Goal: Task Accomplishment & Management: Manage account settings

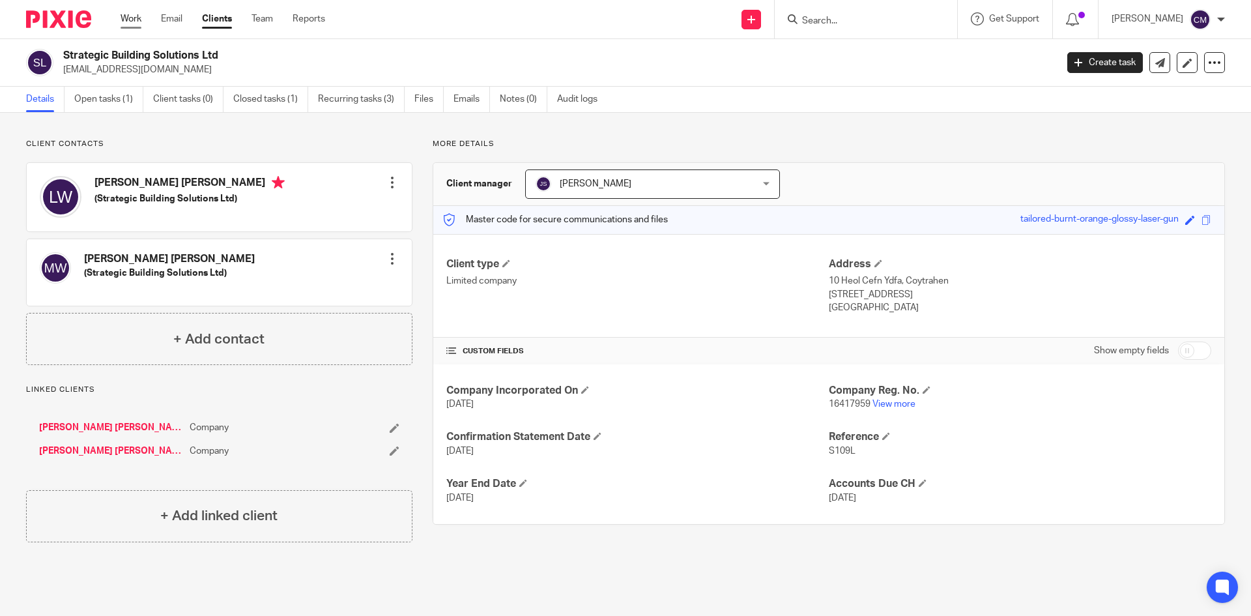
click at [130, 20] on link "Work" at bounding box center [131, 18] width 21 height 13
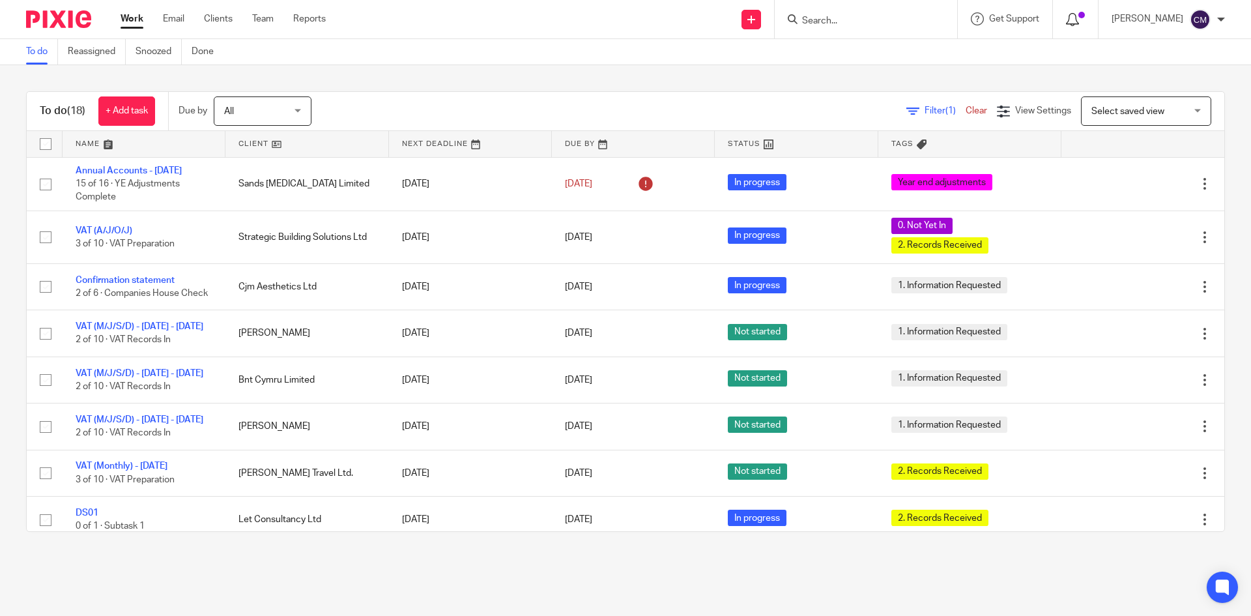
click at [1079, 21] on icon at bounding box center [1072, 19] width 13 height 13
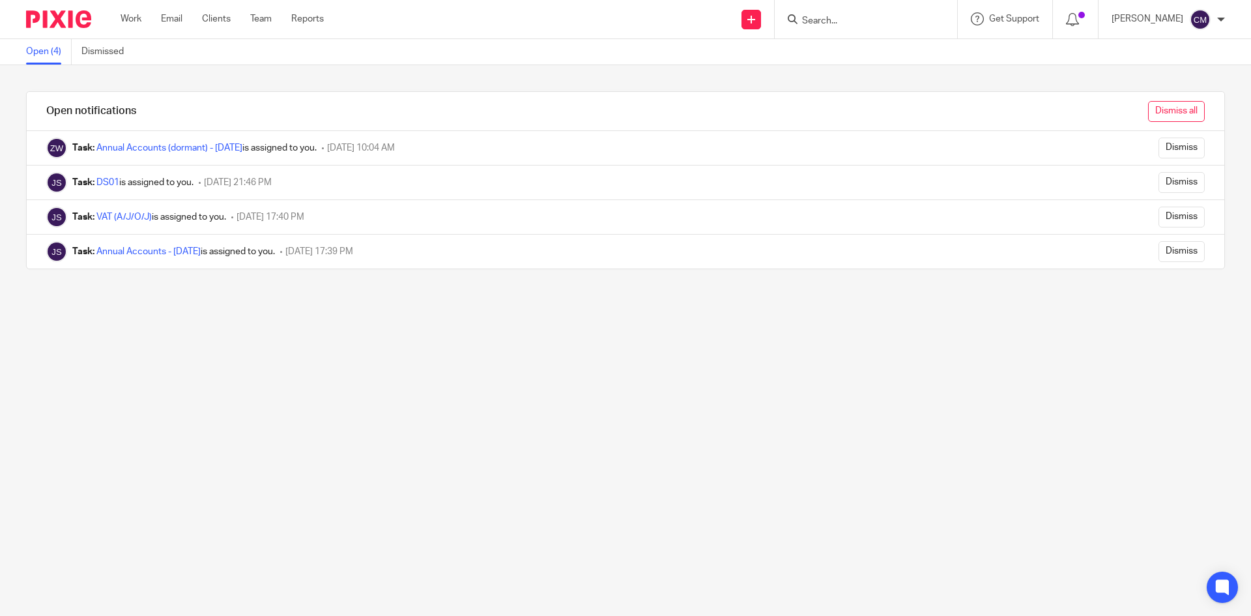
click at [1148, 109] on input "Dismiss all" at bounding box center [1176, 111] width 57 height 21
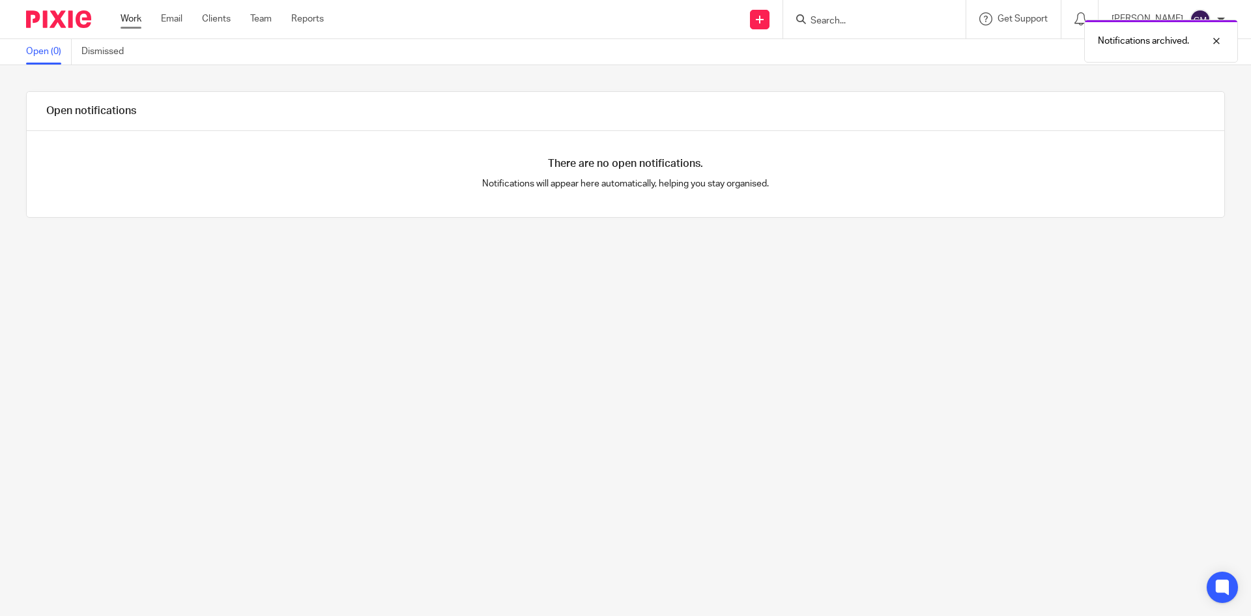
click at [133, 20] on link "Work" at bounding box center [131, 18] width 21 height 13
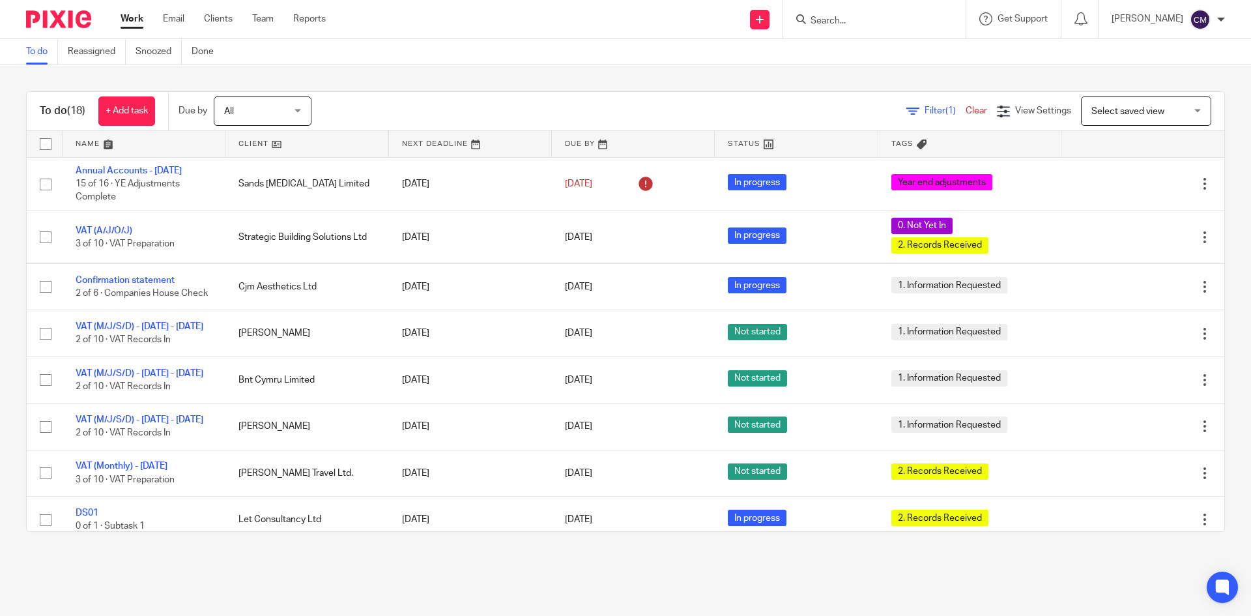
click at [857, 16] on input "Search" at bounding box center [867, 22] width 117 height 12
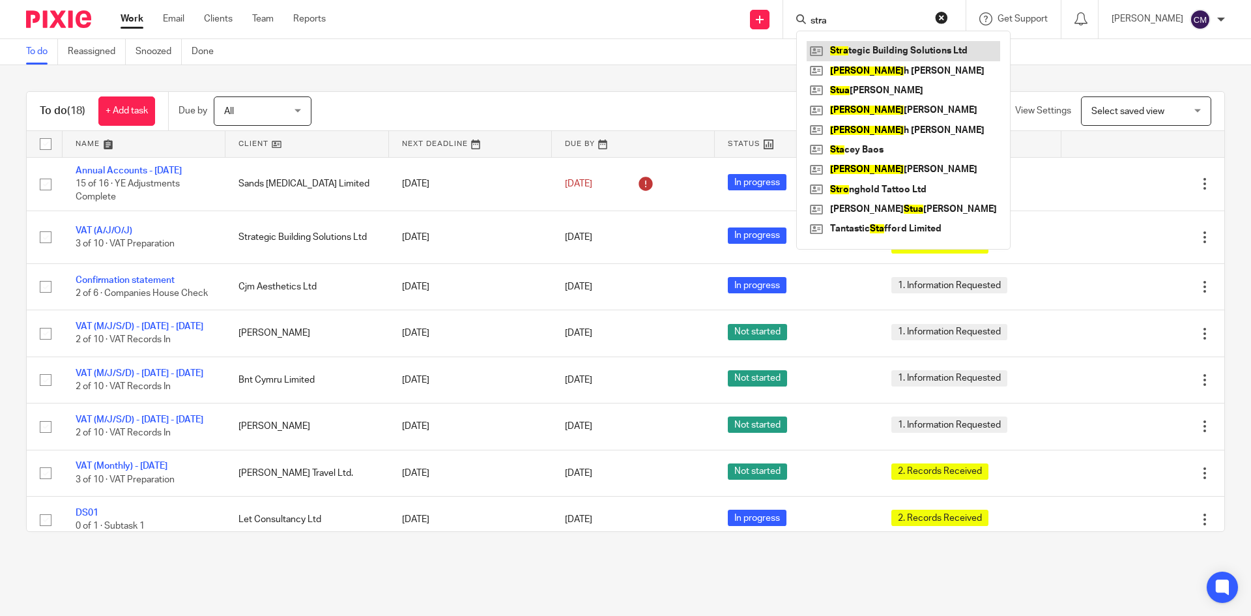
type input "stra"
click at [898, 49] on link at bounding box center [903, 51] width 193 height 20
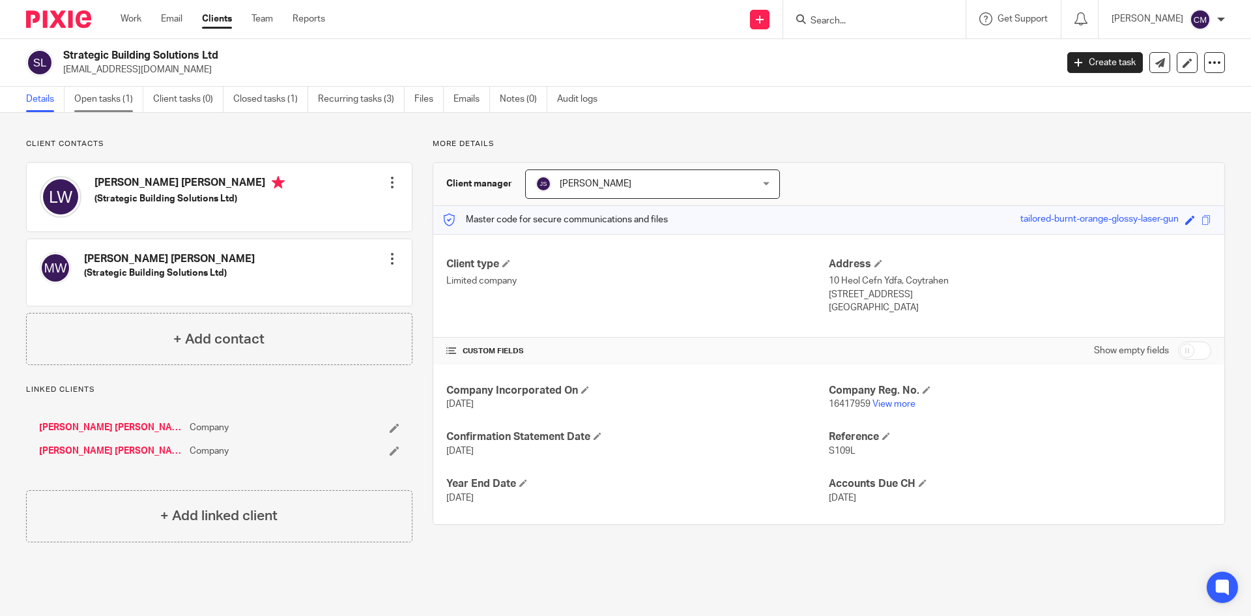
click at [106, 100] on link "Open tasks (1)" at bounding box center [108, 99] width 69 height 25
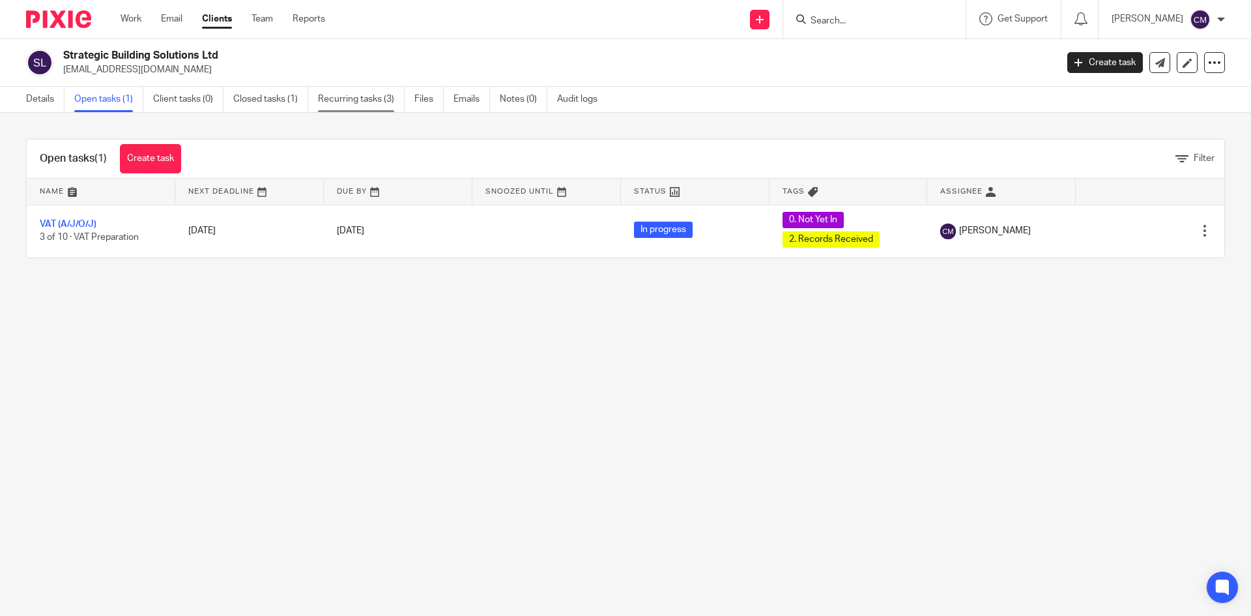
click at [371, 95] on link "Recurring tasks (3)" at bounding box center [361, 99] width 87 height 25
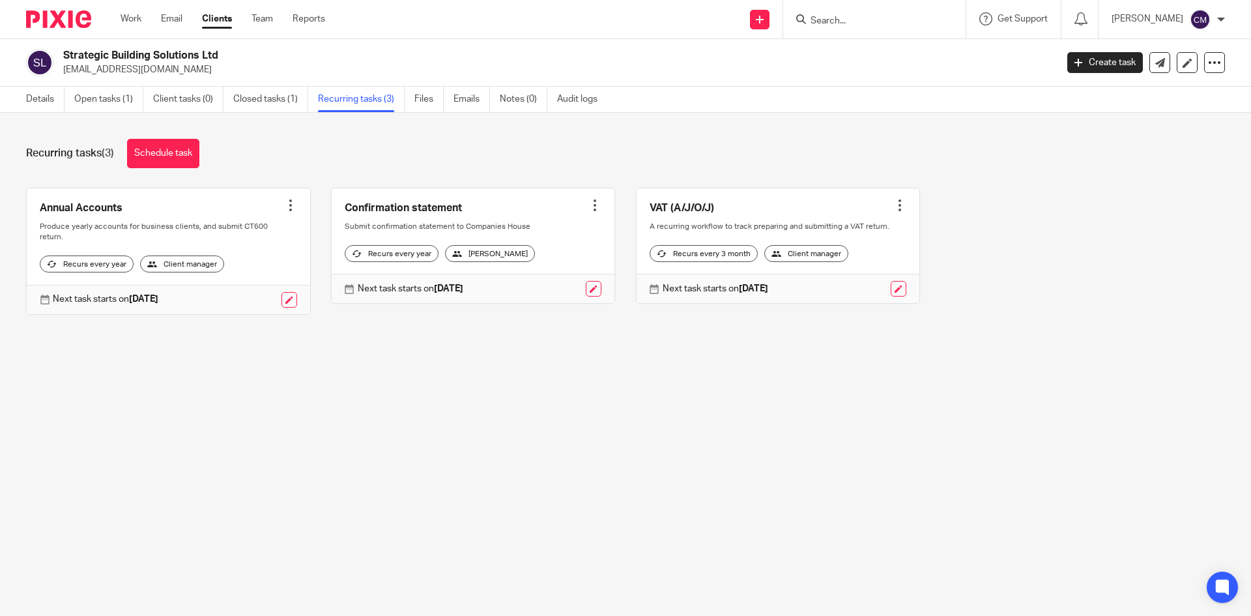
click at [833, 224] on link at bounding box center [778, 245] width 283 height 115
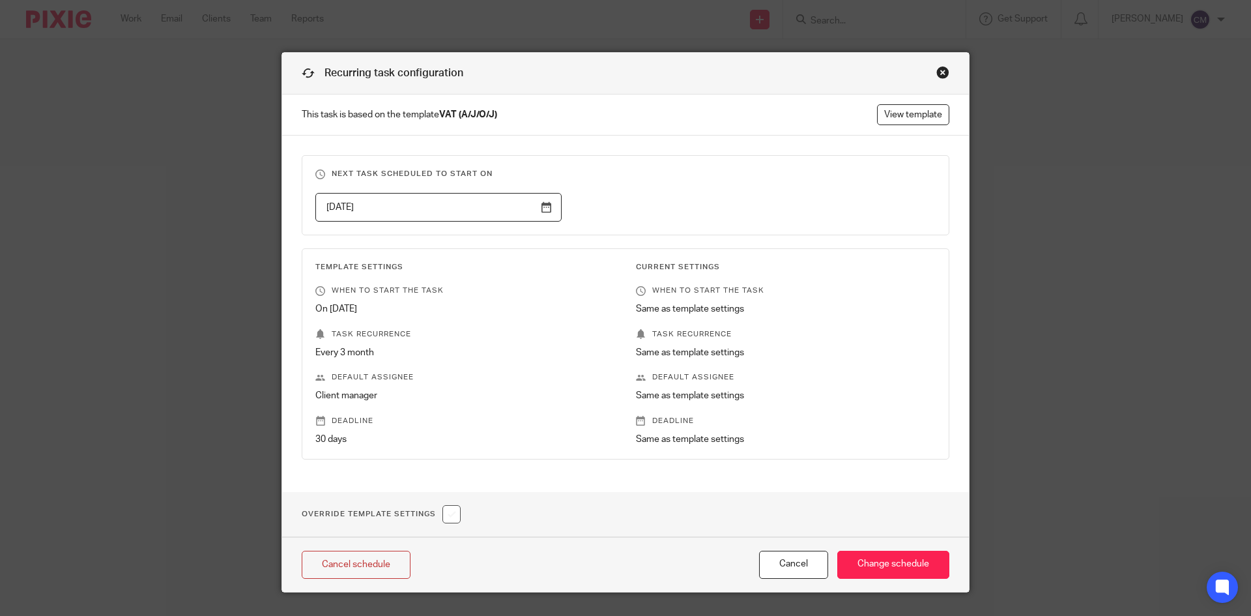
click at [939, 67] on div "Close this dialog window" at bounding box center [942, 72] width 13 height 13
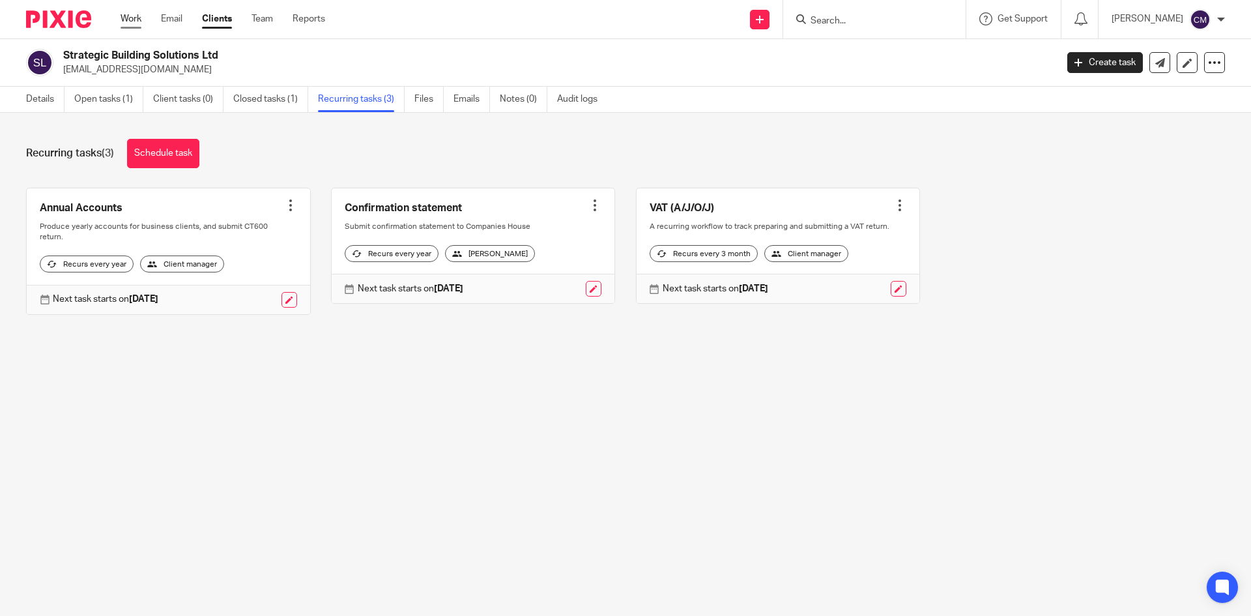
click at [126, 19] on link "Work" at bounding box center [131, 18] width 21 height 13
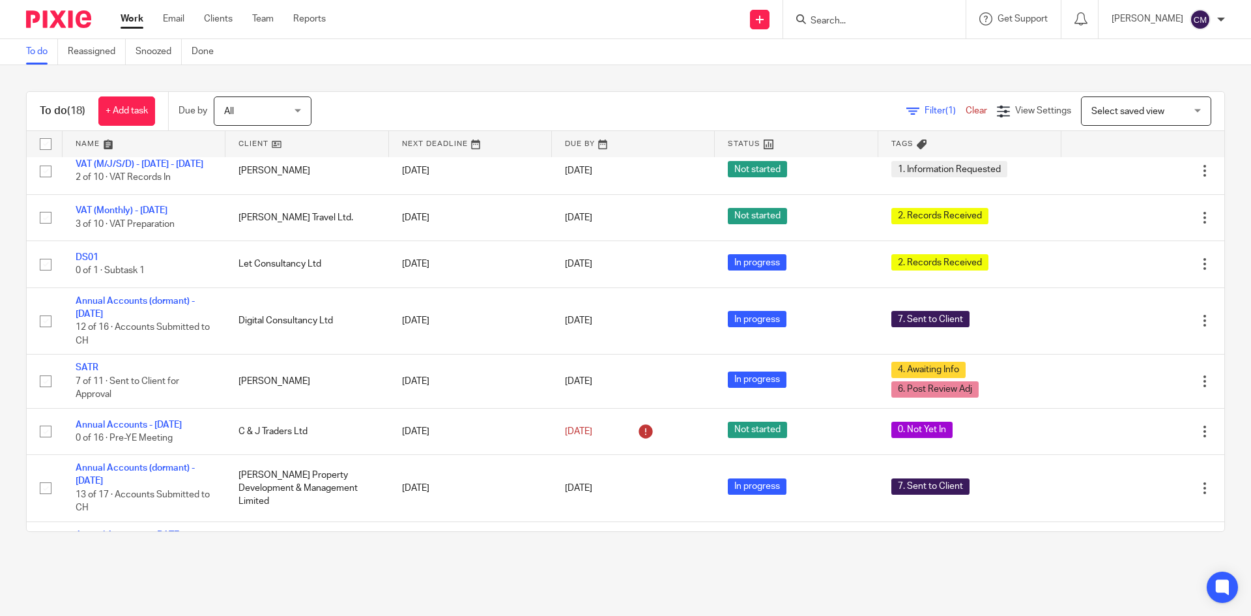
scroll to position [261, 0]
